Goal: Register for event/course

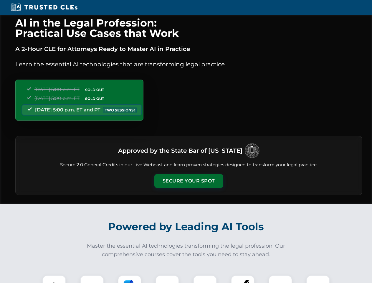
click at [189, 181] on button "Secure Your Spot" at bounding box center [189, 181] width 69 height 14
